Goal: Information Seeking & Learning: Learn about a topic

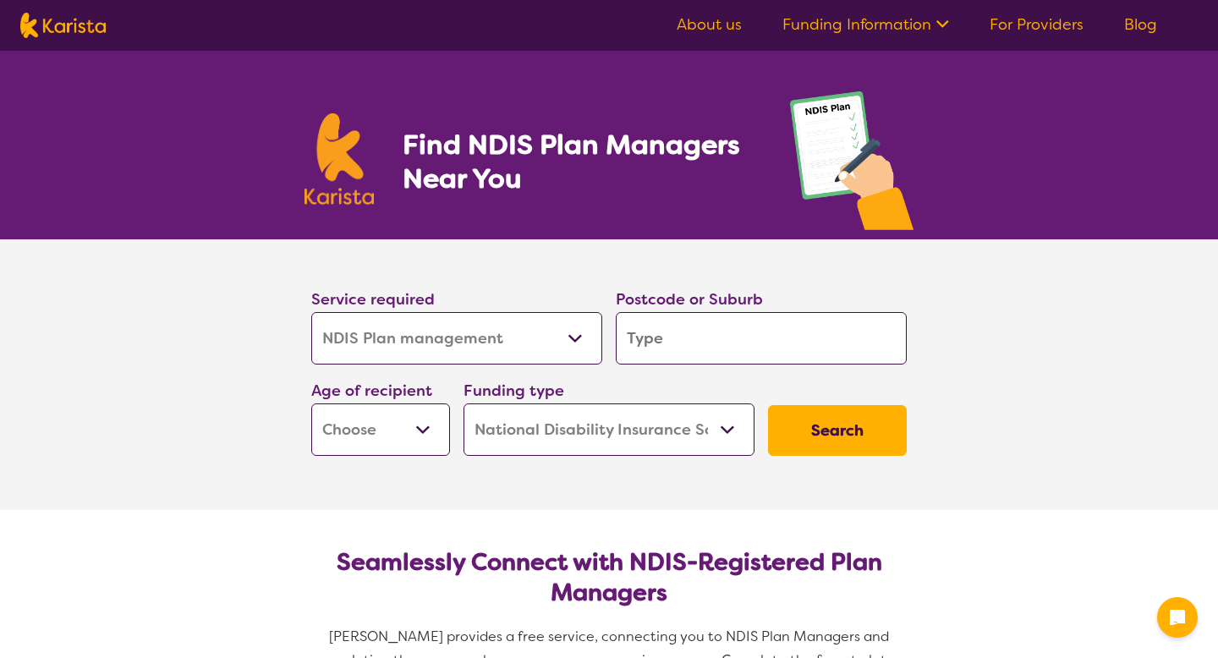
select select "NDIS Plan management"
select select "NDIS"
select select "NDIS Plan management"
select select "NDIS"
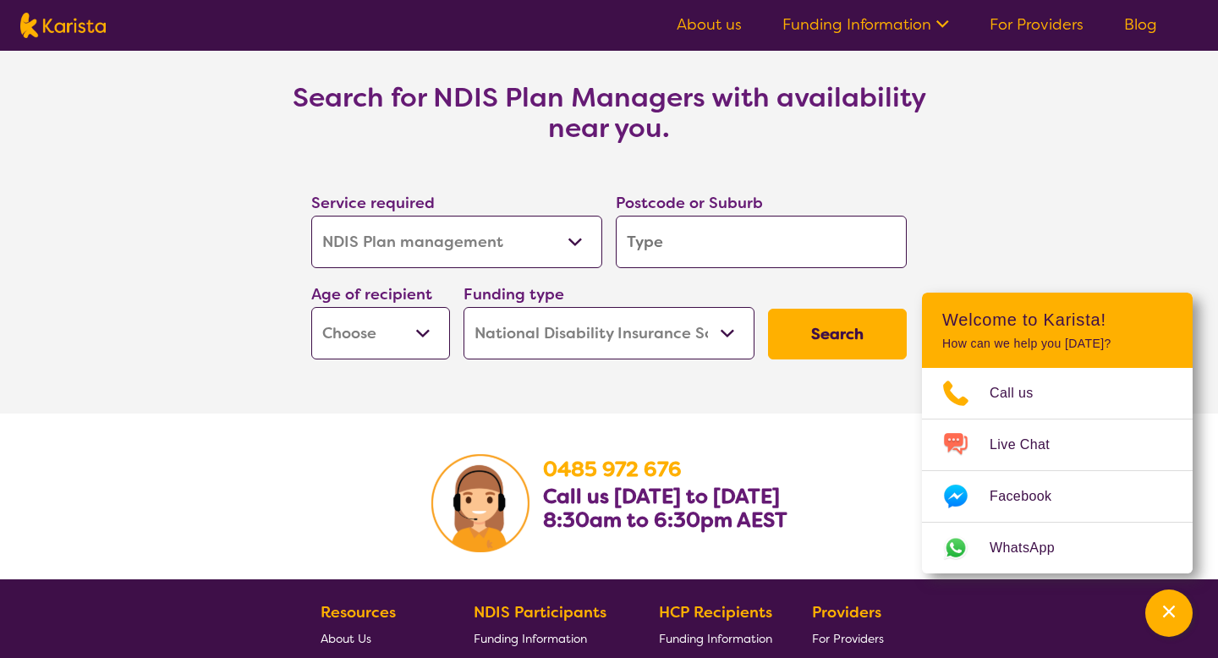
scroll to position [2750, 0]
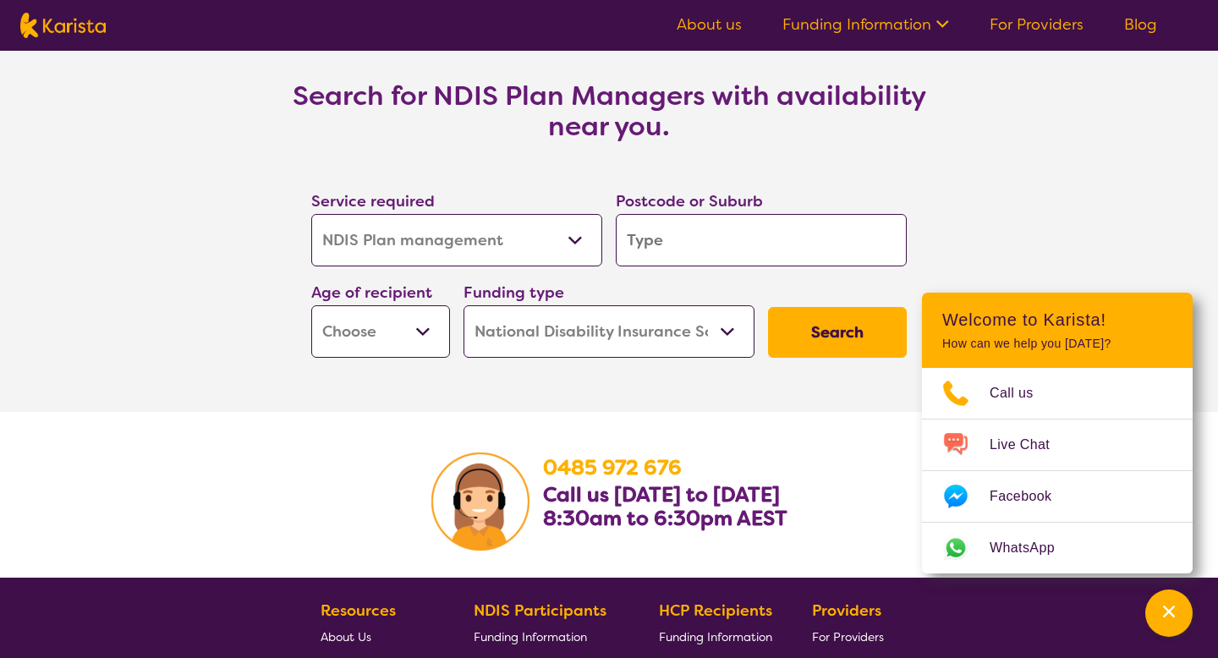
click at [924, 21] on link "Funding Information" at bounding box center [865, 24] width 167 height 20
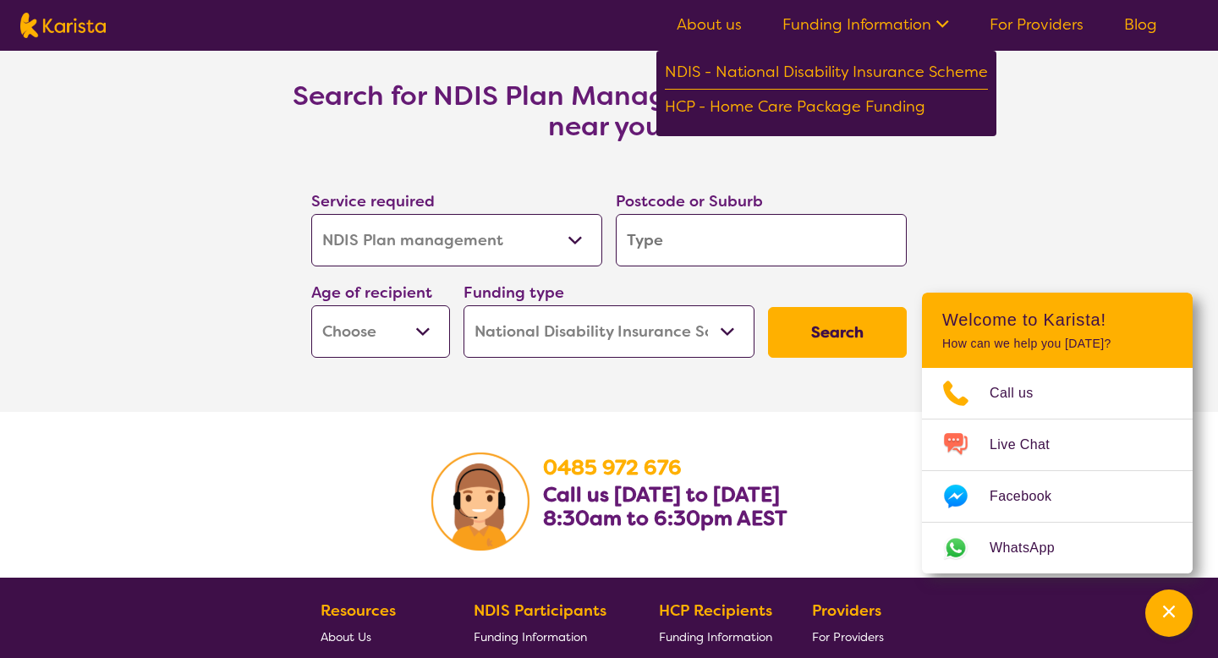
click at [1029, 28] on link "For Providers" at bounding box center [1036, 24] width 94 height 20
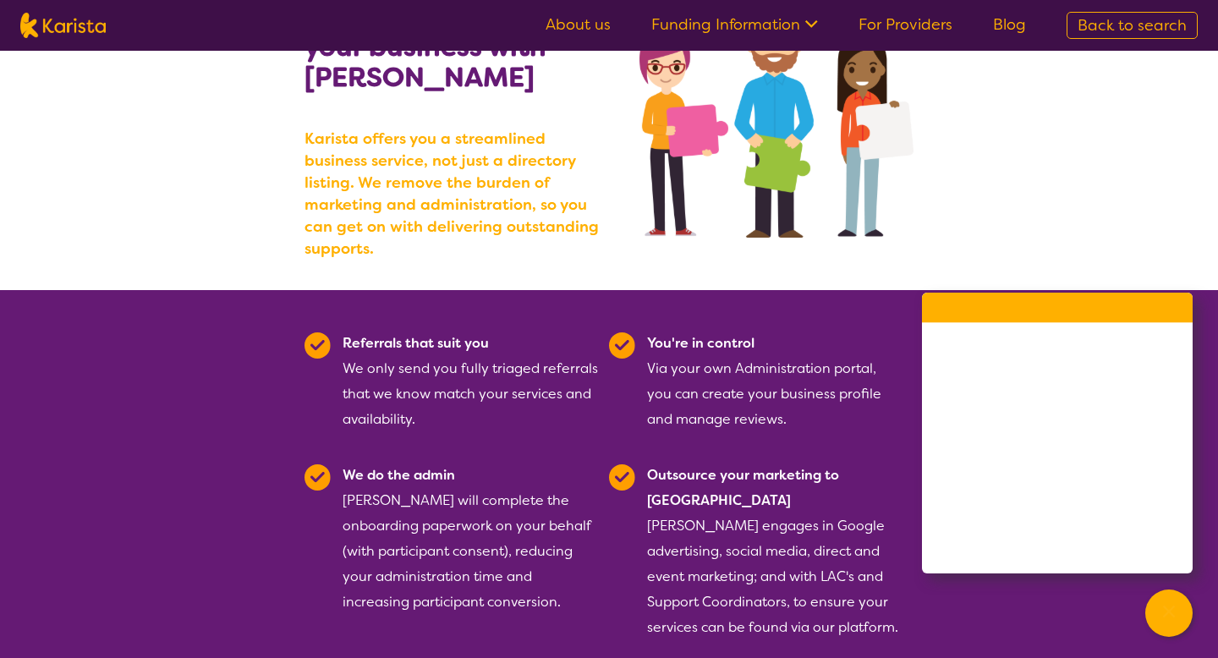
scroll to position [201, 0]
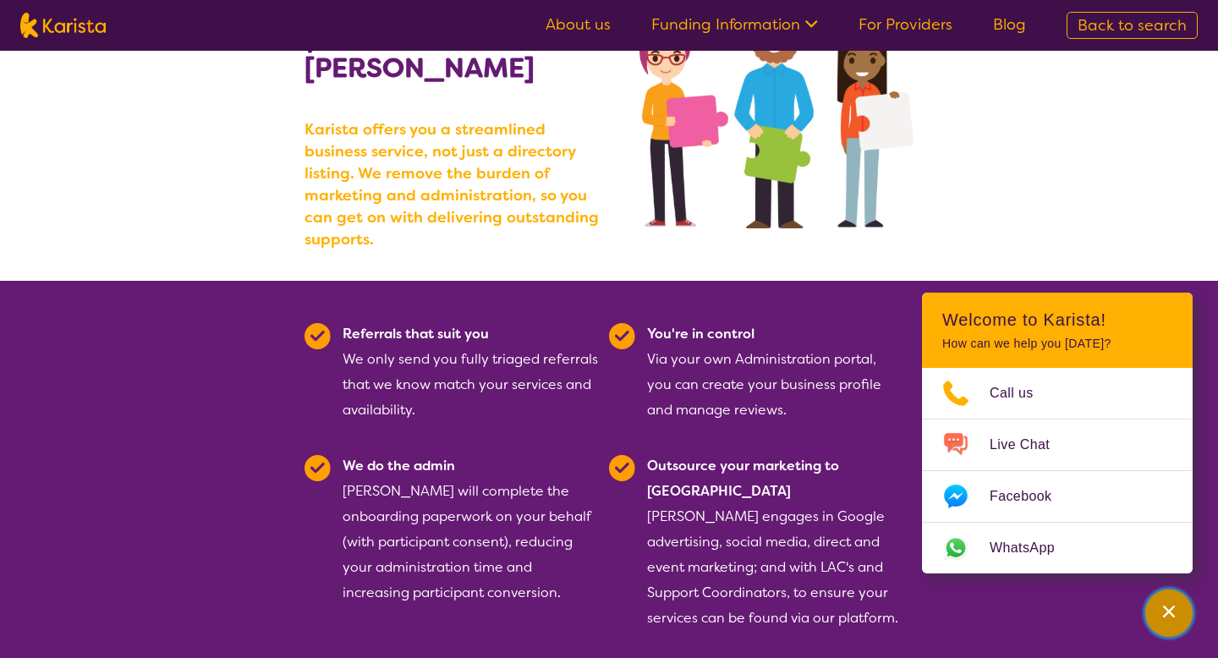
click at [1163, 610] on icon "Channel Menu" at bounding box center [1168, 611] width 17 height 17
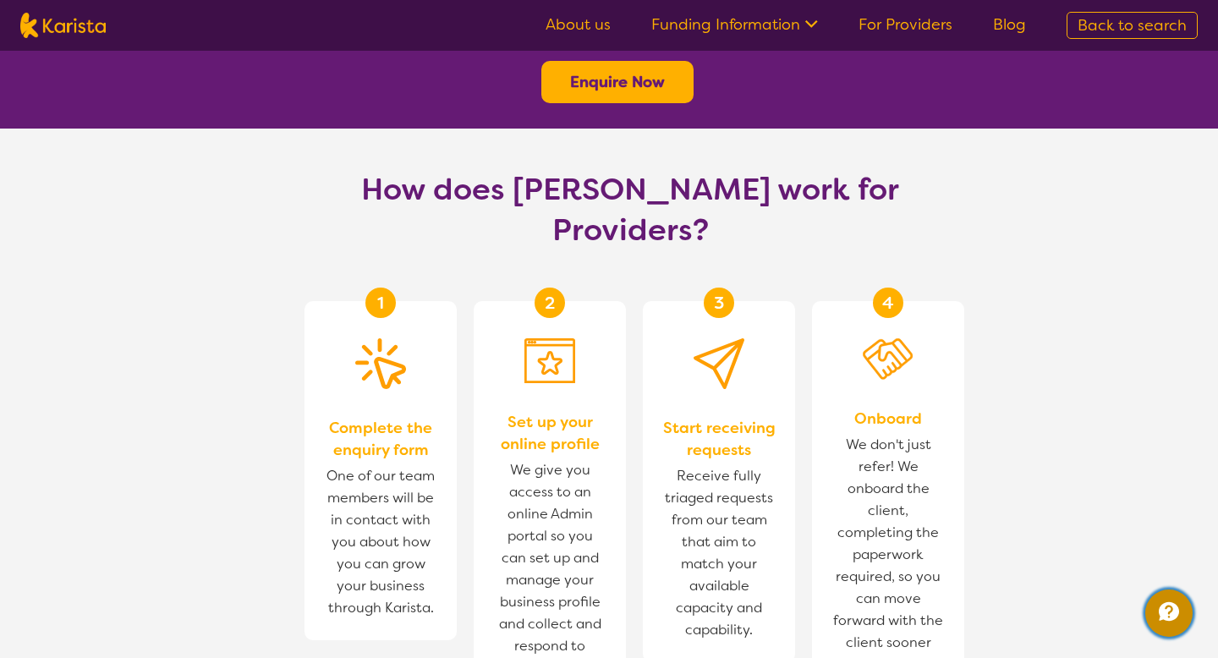
scroll to position [846, 0]
